Goal: Check status: Verify the current state of an ongoing process or item

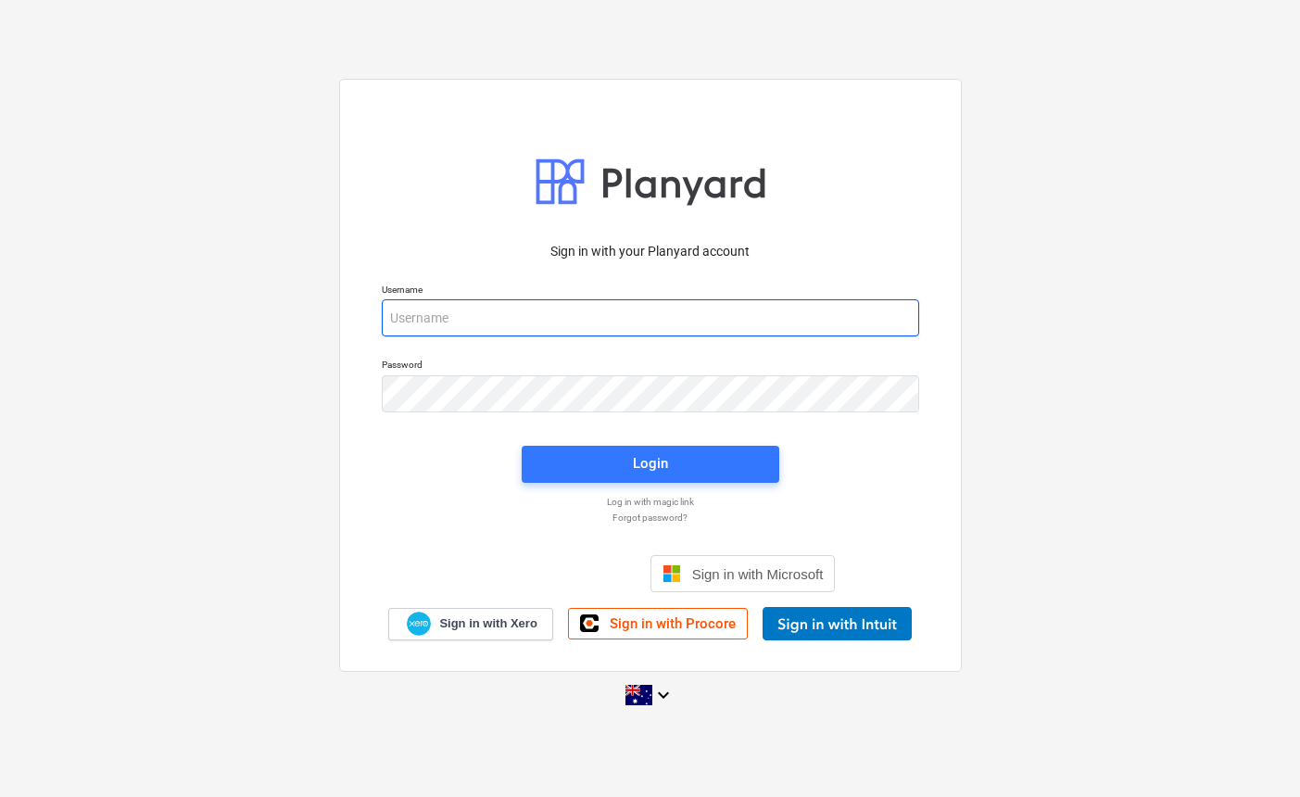
click at [455, 319] on input "email" at bounding box center [650, 317] width 537 height 37
type input "[EMAIL_ADDRESS][DOMAIN_NAME]"
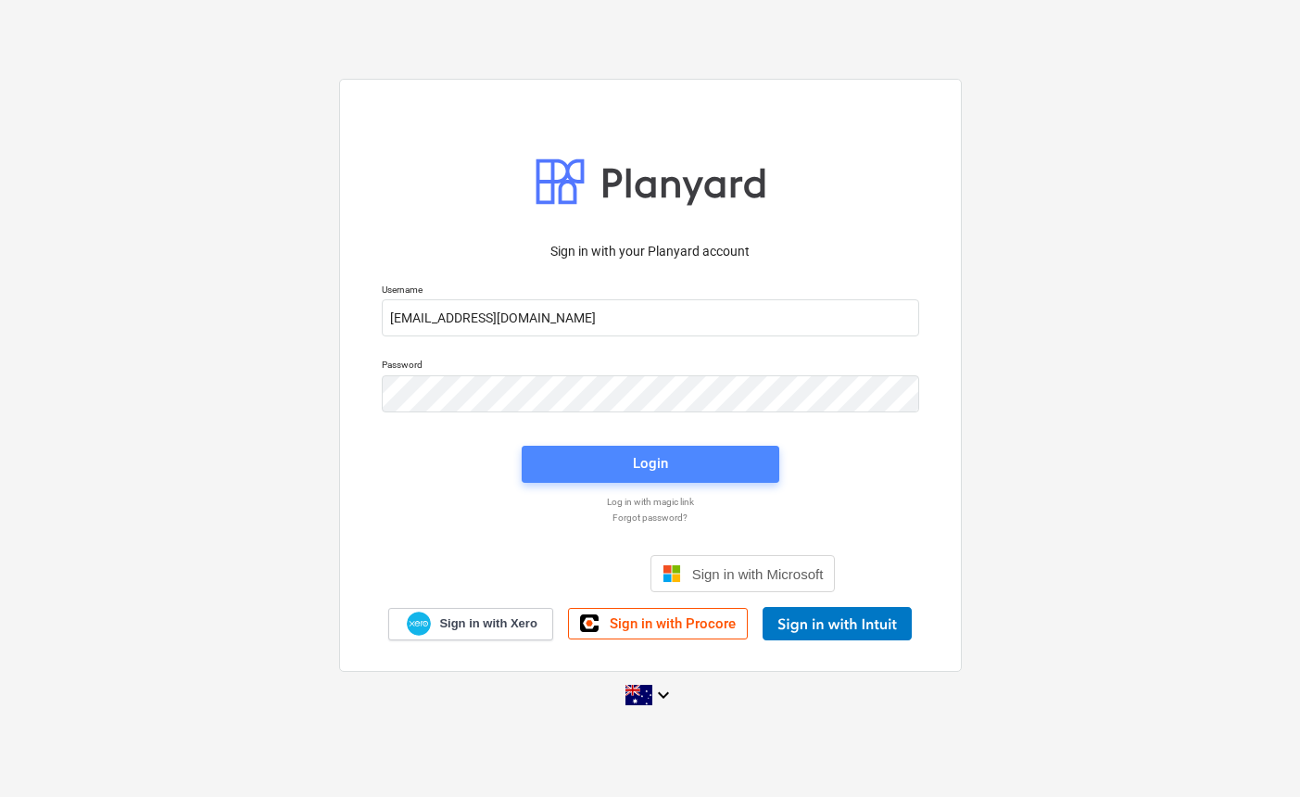
click at [634, 463] on div "Login" at bounding box center [650, 463] width 35 height 24
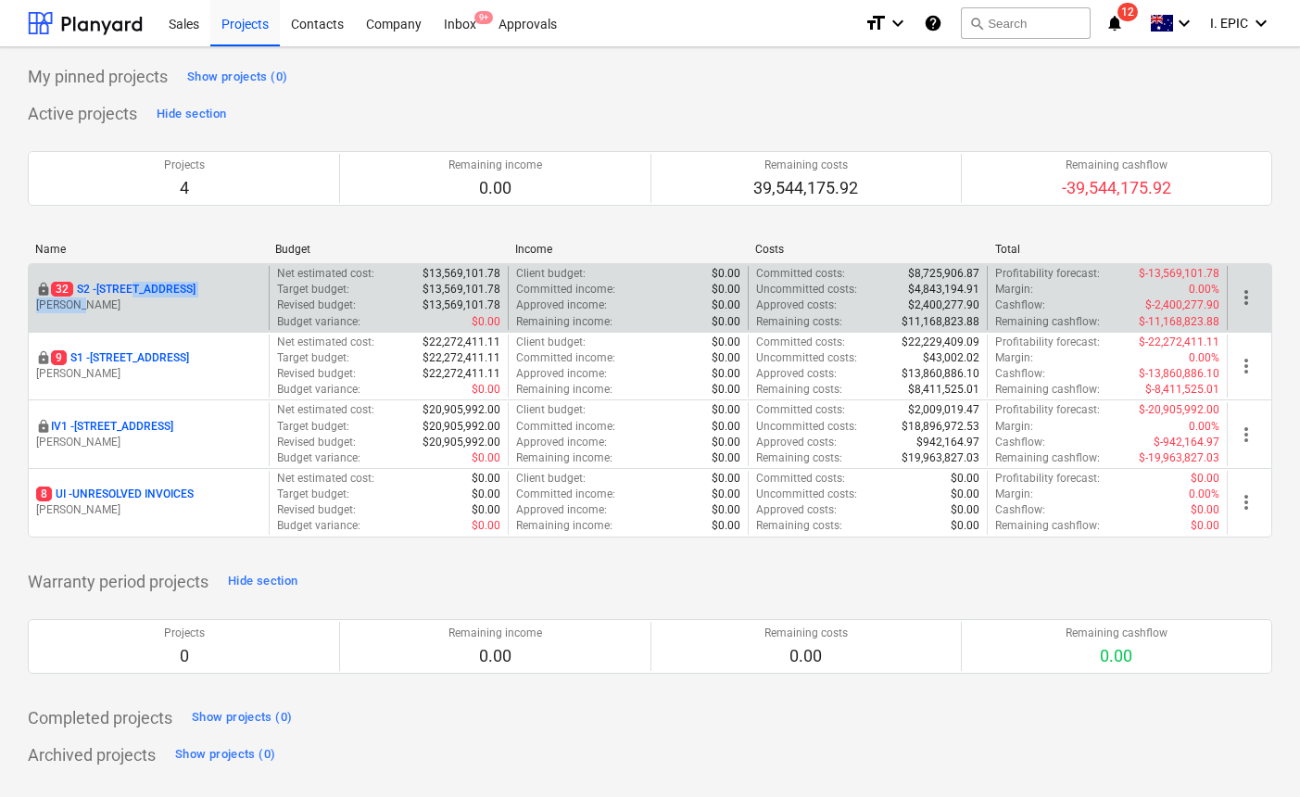
click at [137, 297] on div "locked [STREET_ADDRESS] Lebon" at bounding box center [148, 297] width 225 height 31
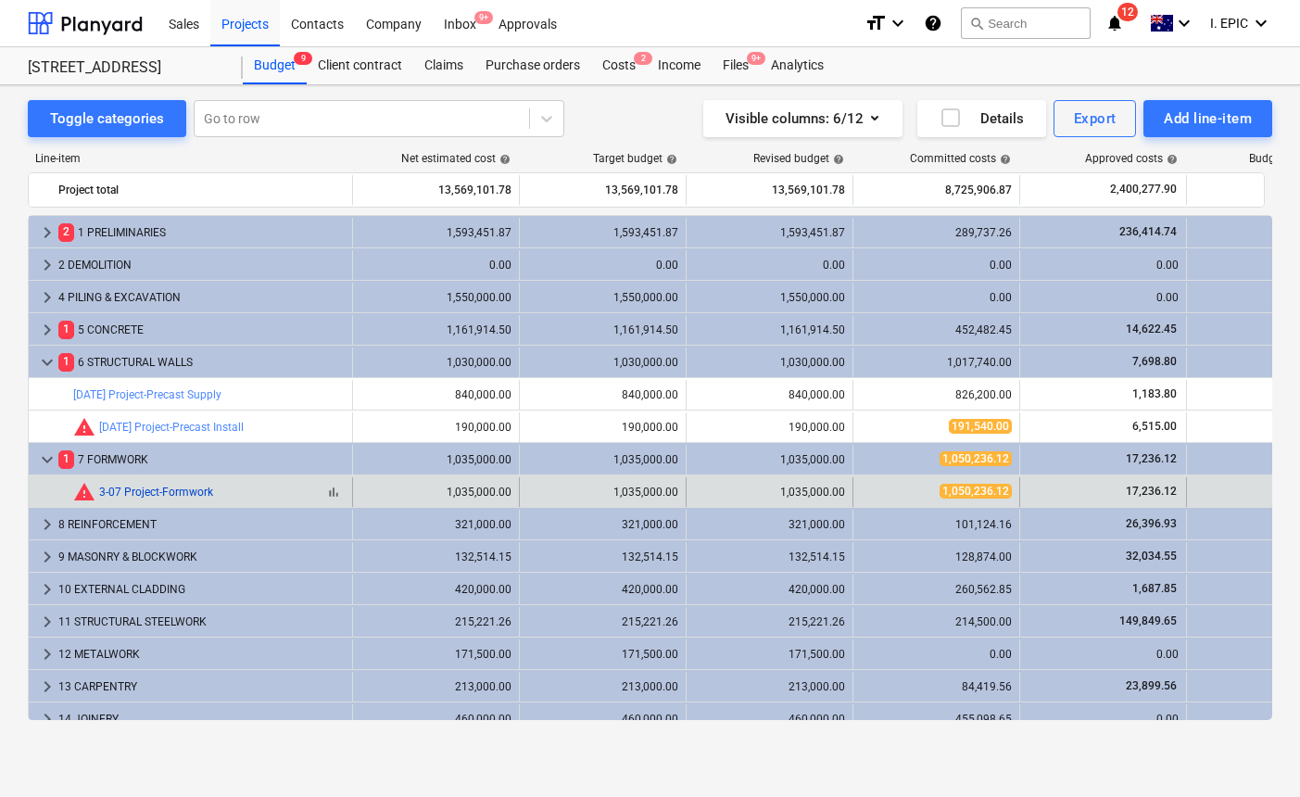
click at [152, 491] on link "3-07 Project-Formwork" at bounding box center [156, 491] width 114 height 13
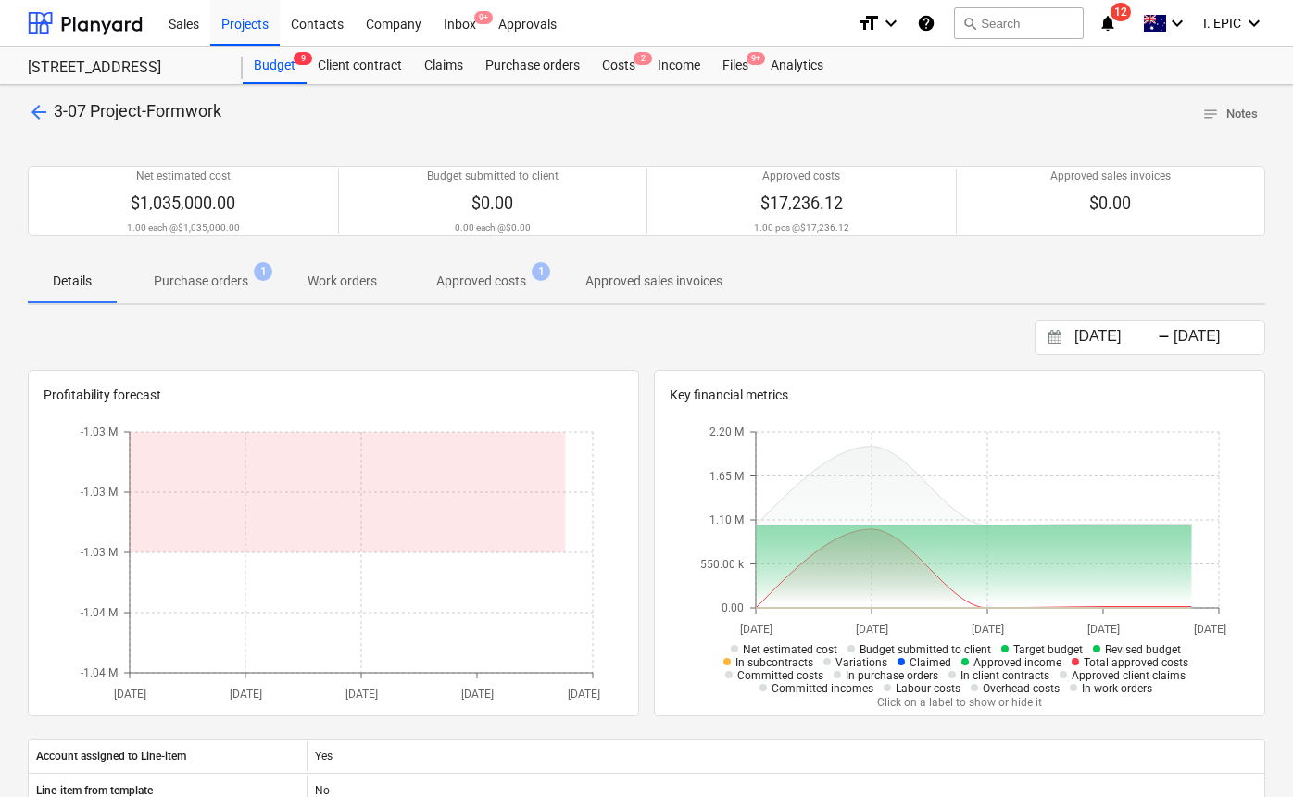
click at [242, 288] on p "Purchase orders" at bounding box center [201, 280] width 94 height 19
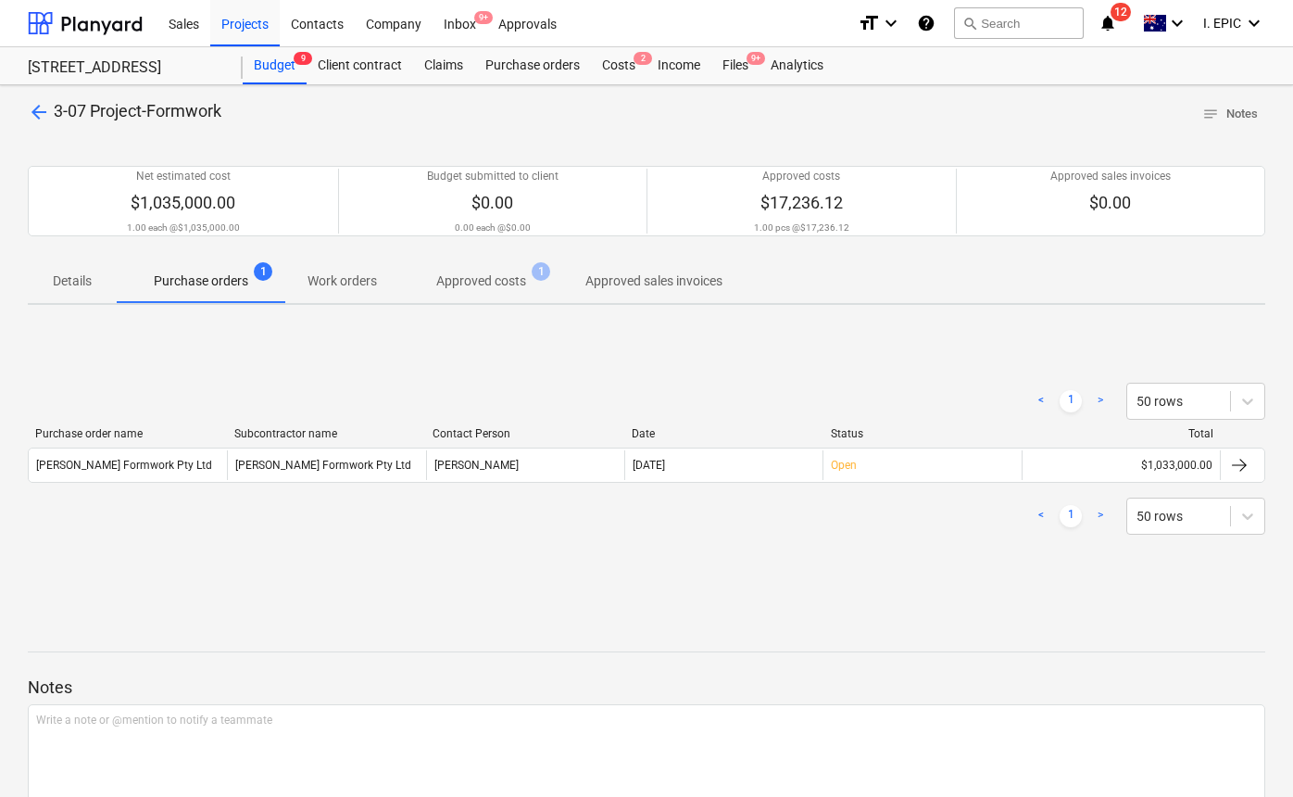
click at [481, 277] on p "Approved costs" at bounding box center [481, 280] width 90 height 19
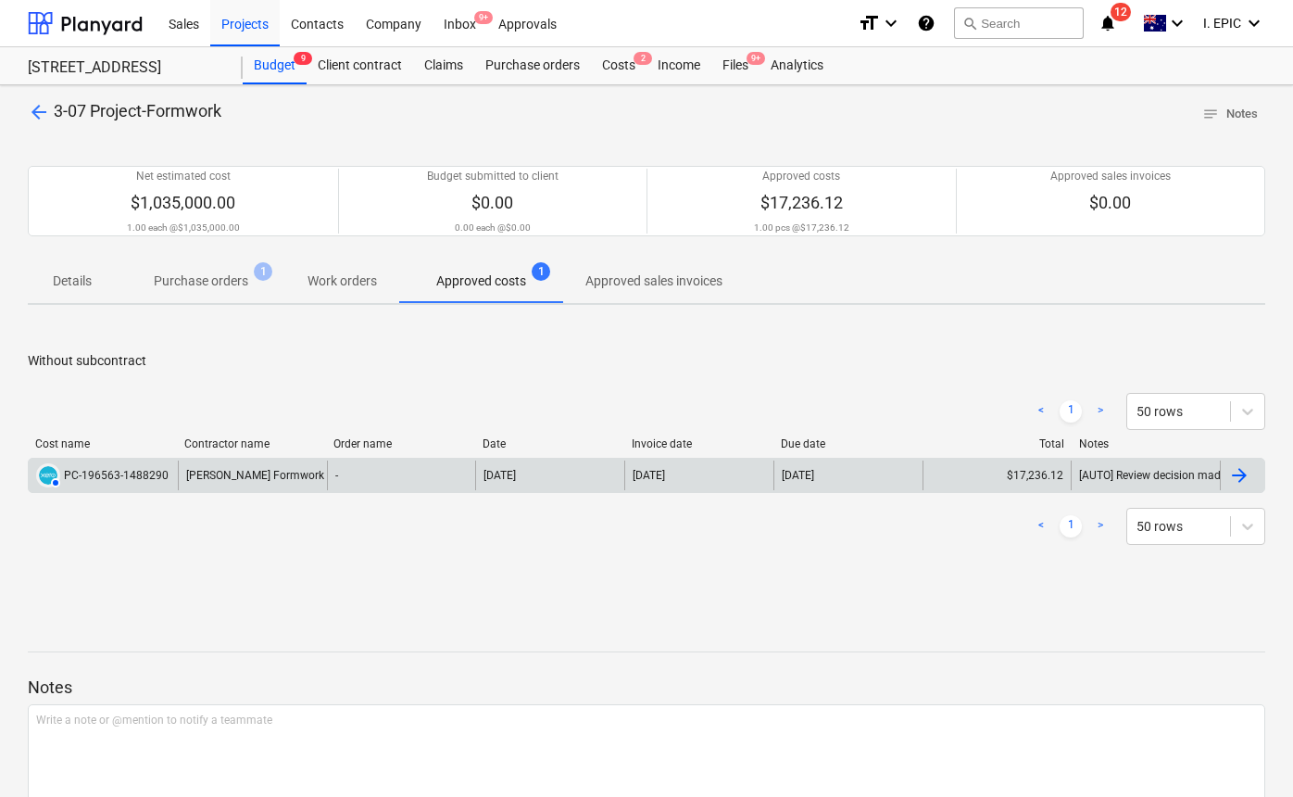
click at [296, 476] on div "[PERSON_NAME] Formwork Pty Ltd" at bounding box center [252, 475] width 149 height 30
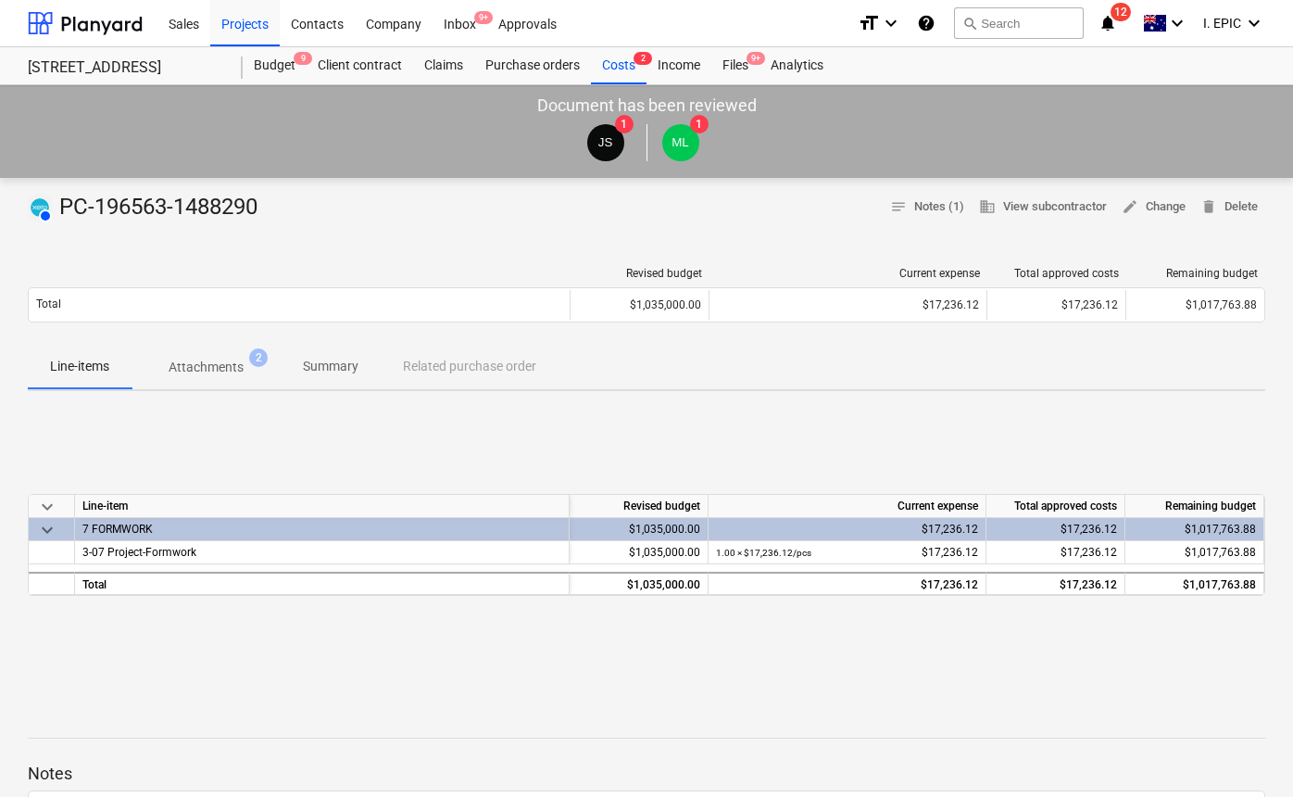
click at [489, 439] on div "keyboard_arrow_down Line-item Revised budget Current expense Total approved cos…" at bounding box center [647, 545] width 1238 height 278
click at [232, 367] on p "Attachments" at bounding box center [206, 367] width 75 height 19
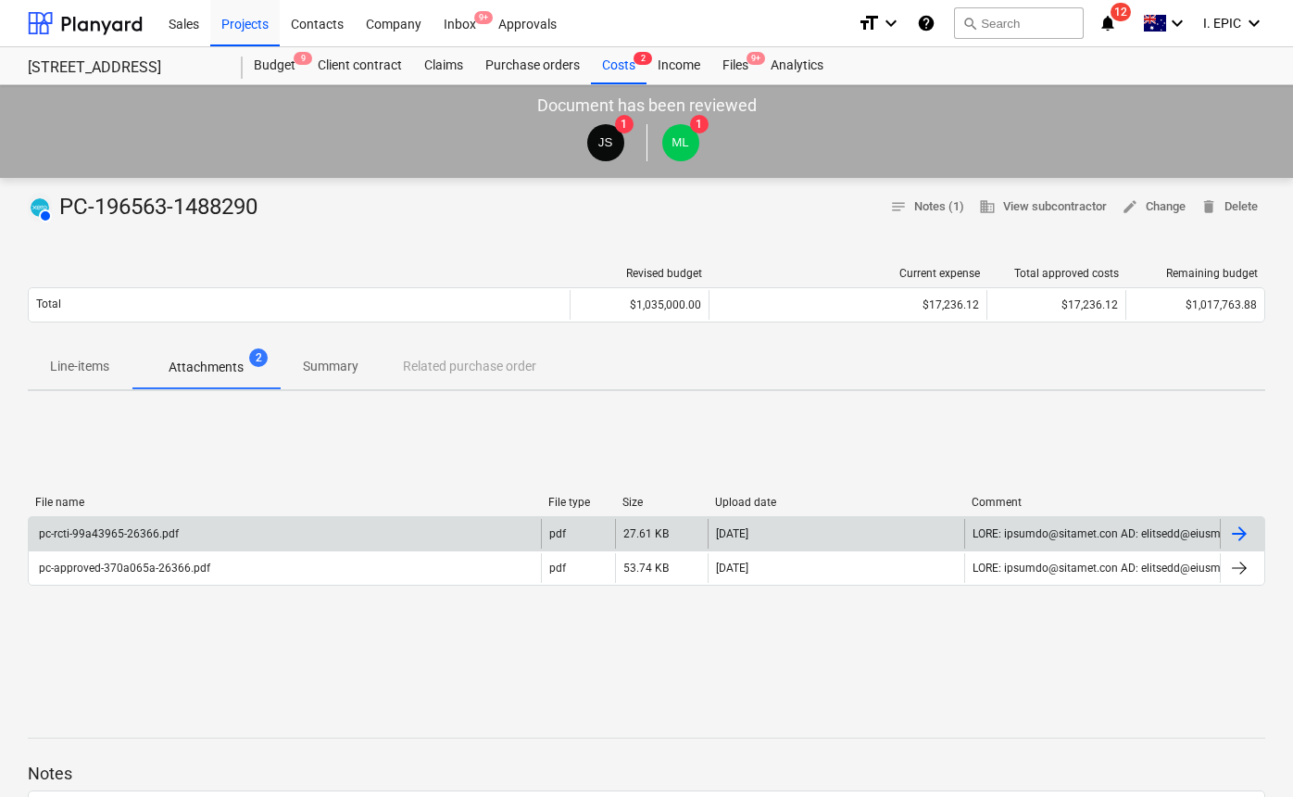
click at [184, 532] on div "pc-rcti-99a43965-26366.pdf" at bounding box center [285, 534] width 512 height 30
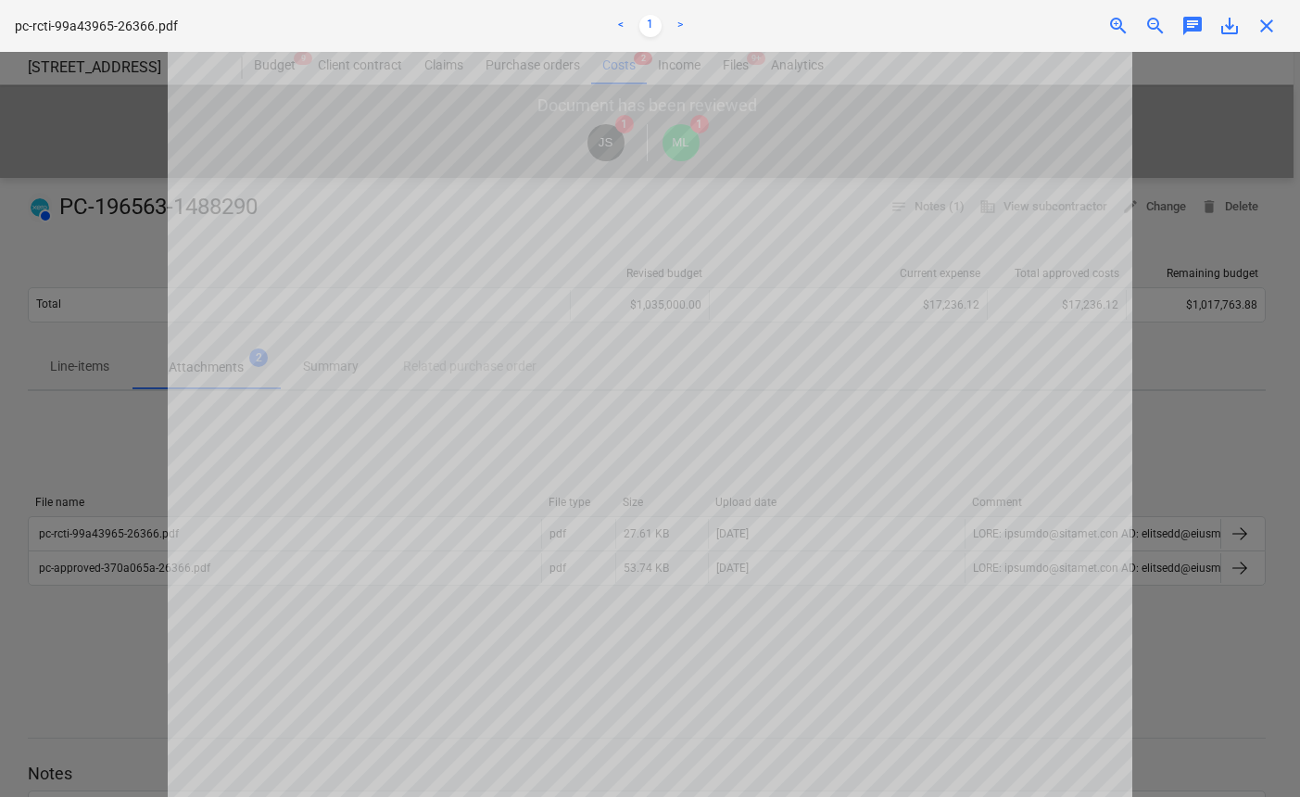
click at [97, 585] on div at bounding box center [650, 424] width 1300 height 745
click at [90, 571] on div at bounding box center [650, 424] width 1300 height 745
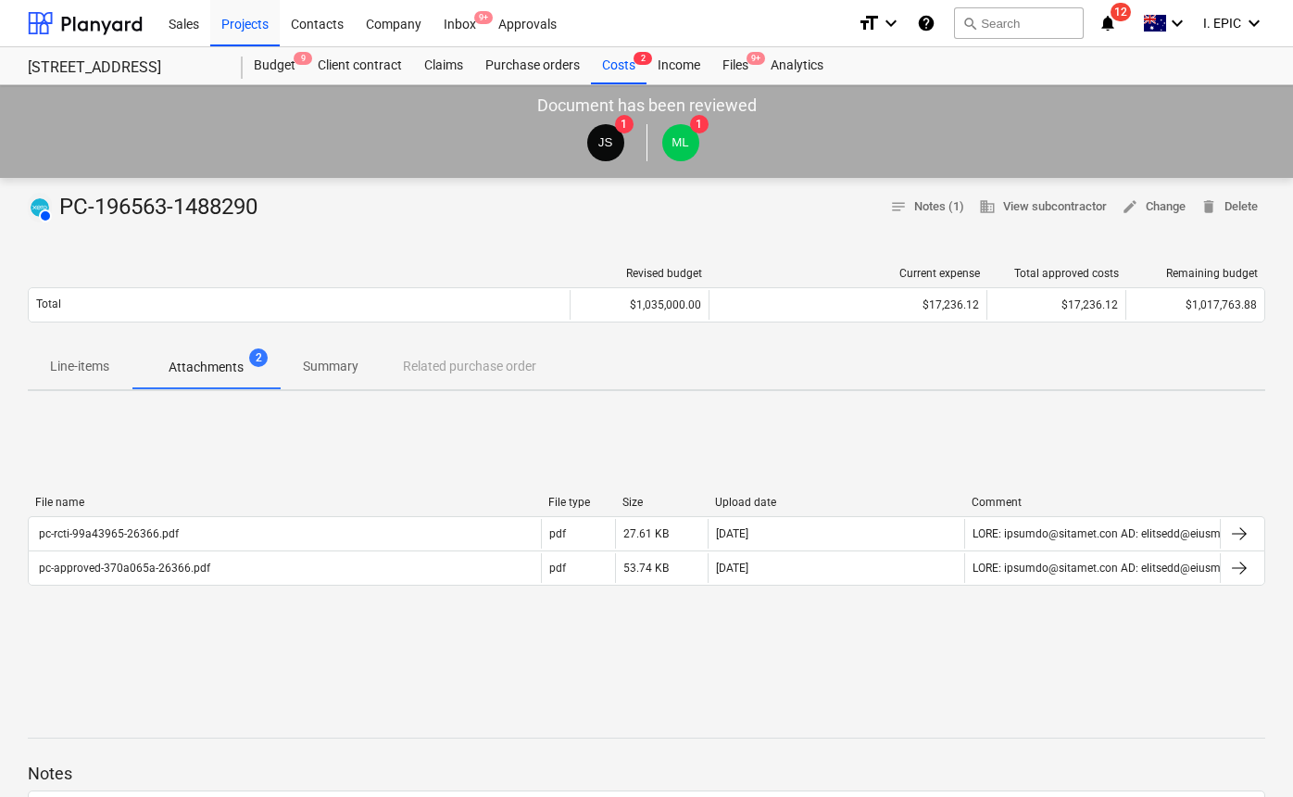
click at [90, 571] on div "pc-approved-370a065a-26366.pdf" at bounding box center [123, 567] width 174 height 13
